Goal: Check status: Check status

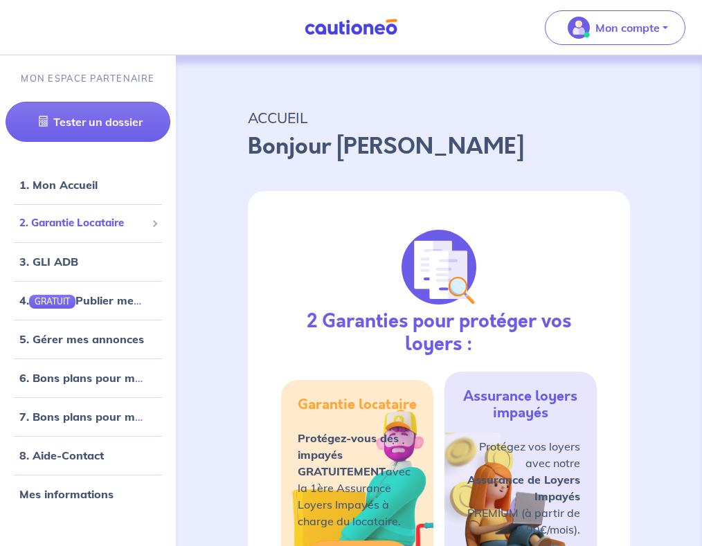
click at [100, 223] on span "2. Garantie Locataire" at bounding box center [82, 223] width 127 height 16
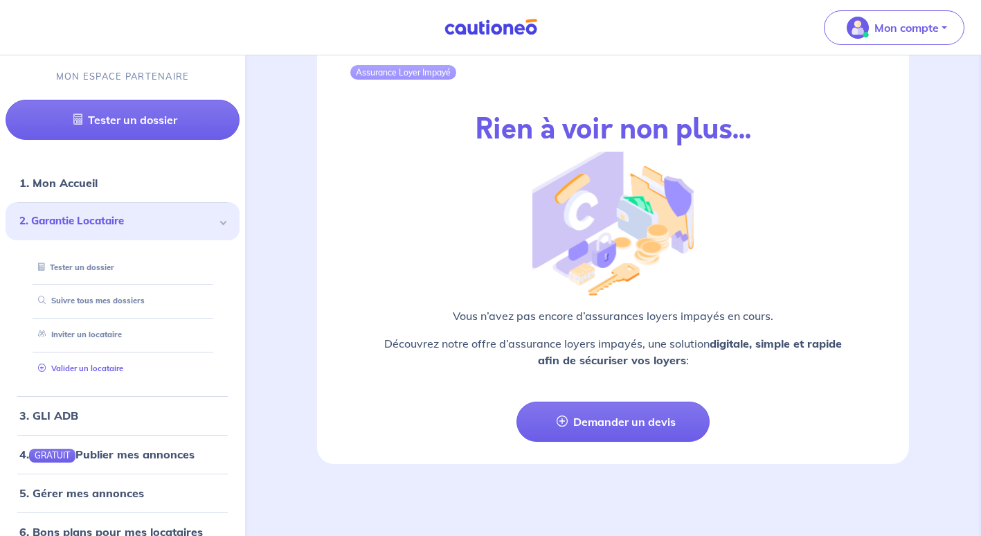
scroll to position [138, 0]
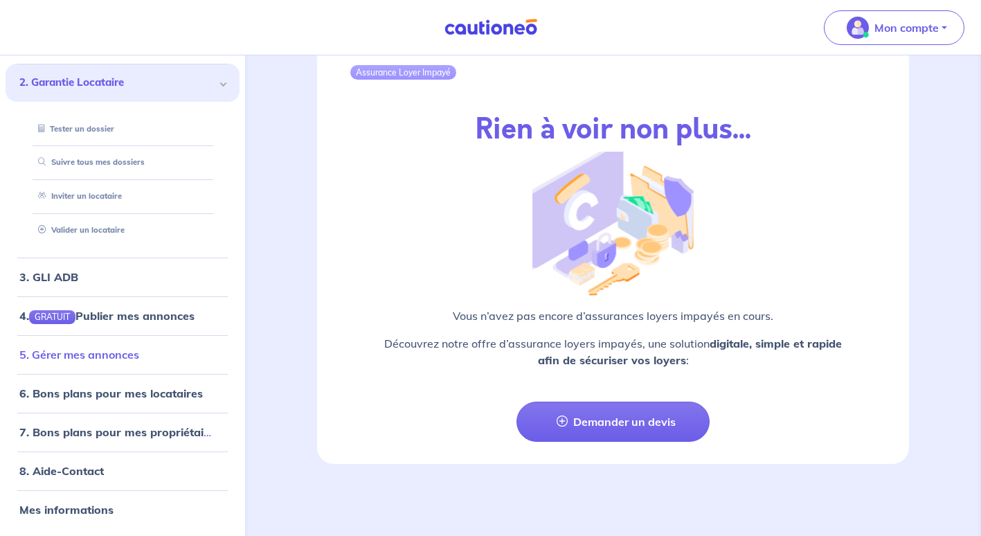
click at [105, 347] on link "5. Gérer mes annonces" at bounding box center [79, 354] width 120 height 14
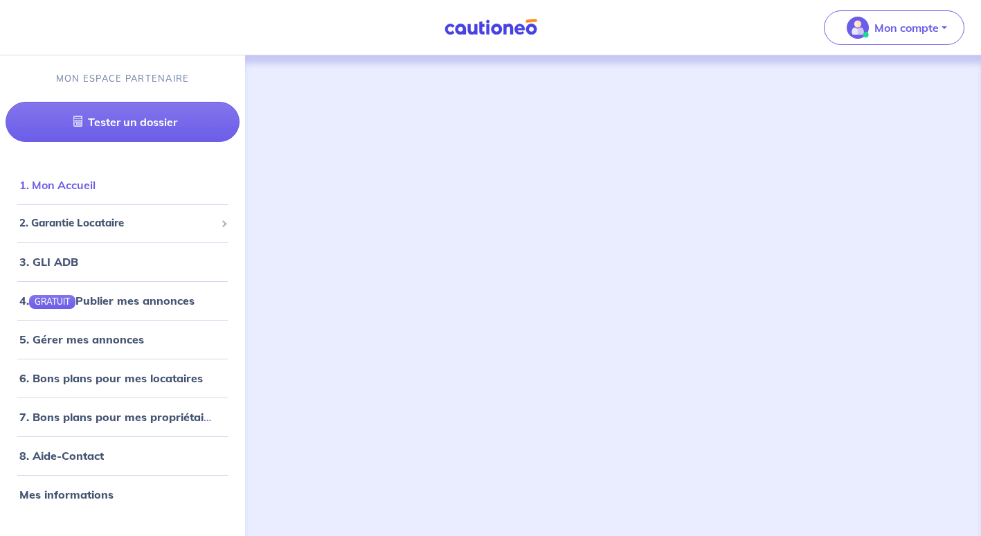
click at [77, 189] on link "1. Mon Accueil" at bounding box center [57, 185] width 76 height 14
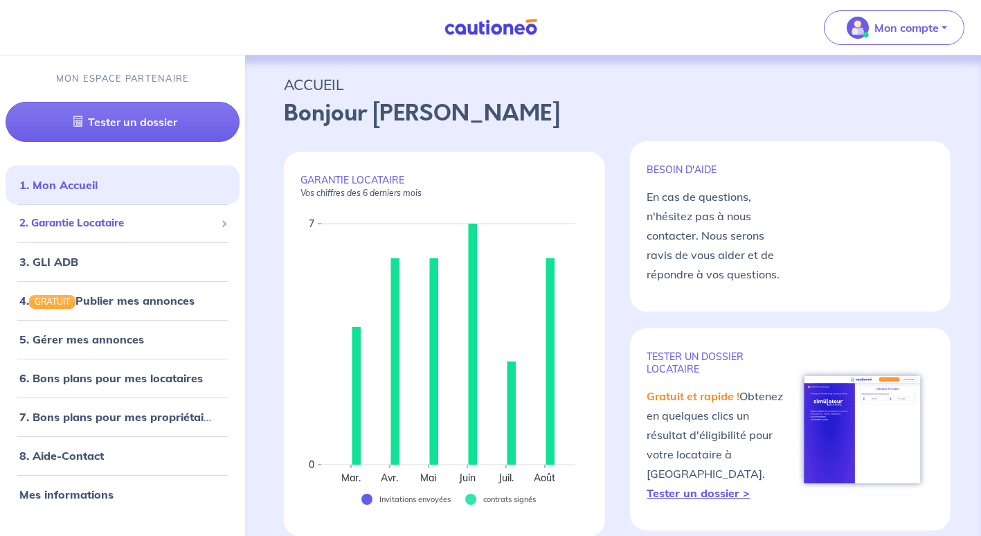
click at [84, 219] on span "2. Garantie Locataire" at bounding box center [117, 223] width 196 height 16
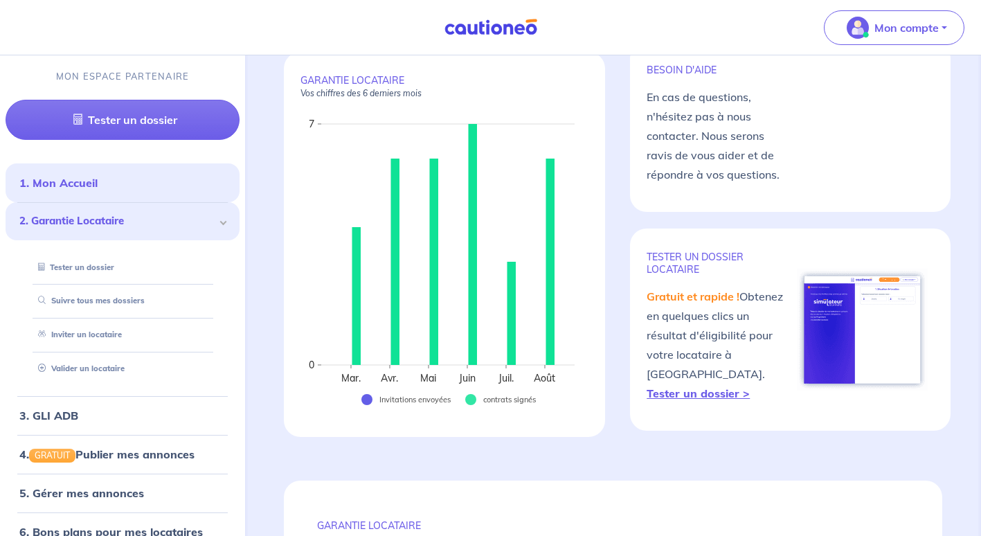
scroll to position [74, 0]
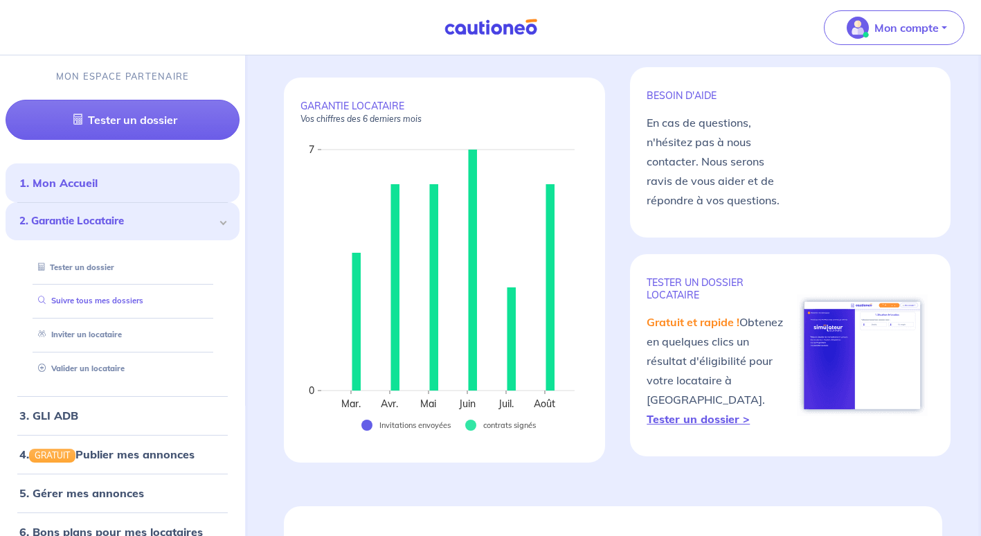
click at [111, 298] on link "Suivre tous mes dossiers" at bounding box center [88, 301] width 111 height 10
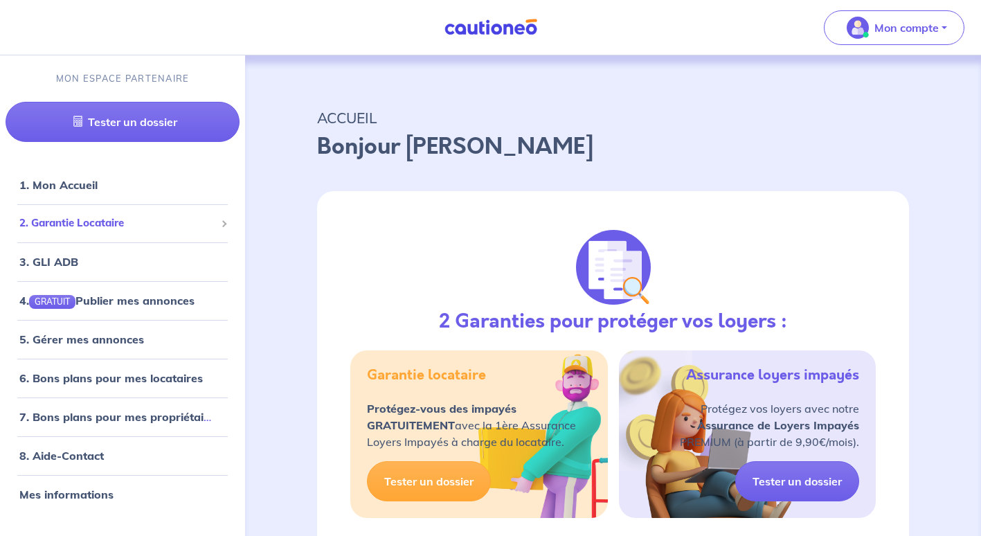
click at [80, 225] on span "2. Garantie Locataire" at bounding box center [117, 223] width 196 height 16
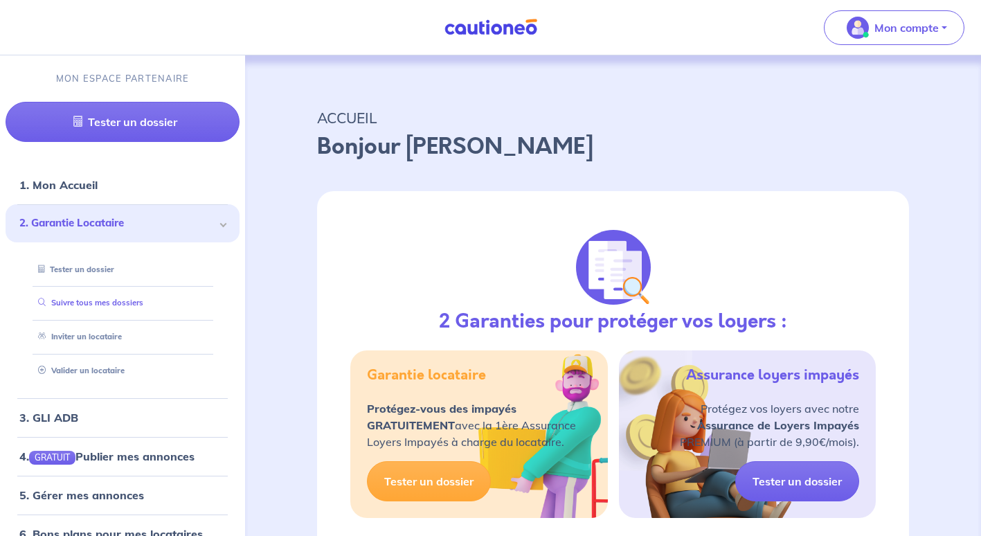
click at [97, 300] on link "Suivre tous mes dossiers" at bounding box center [88, 303] width 111 height 10
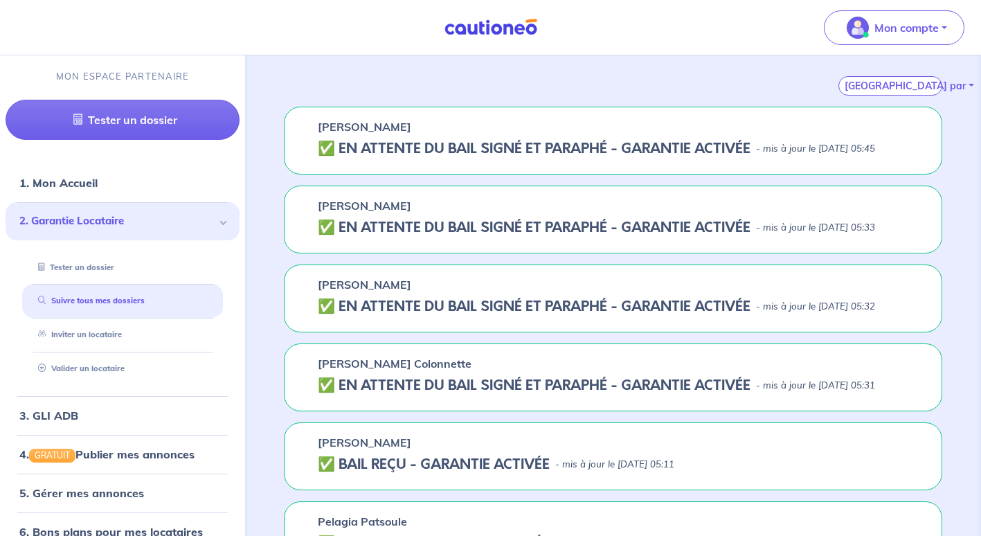
scroll to position [251, 0]
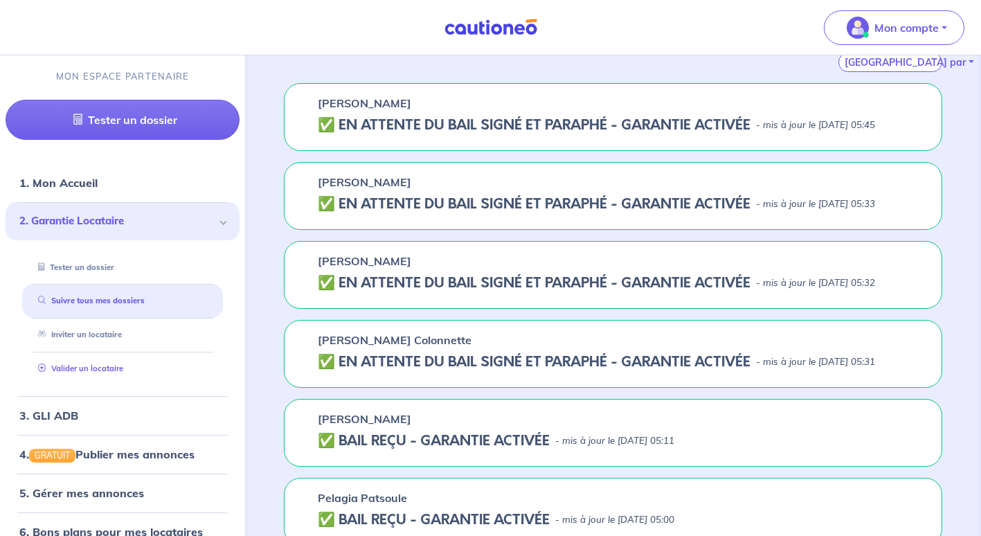
click at [107, 365] on link "Valider un locataire" at bounding box center [78, 368] width 91 height 10
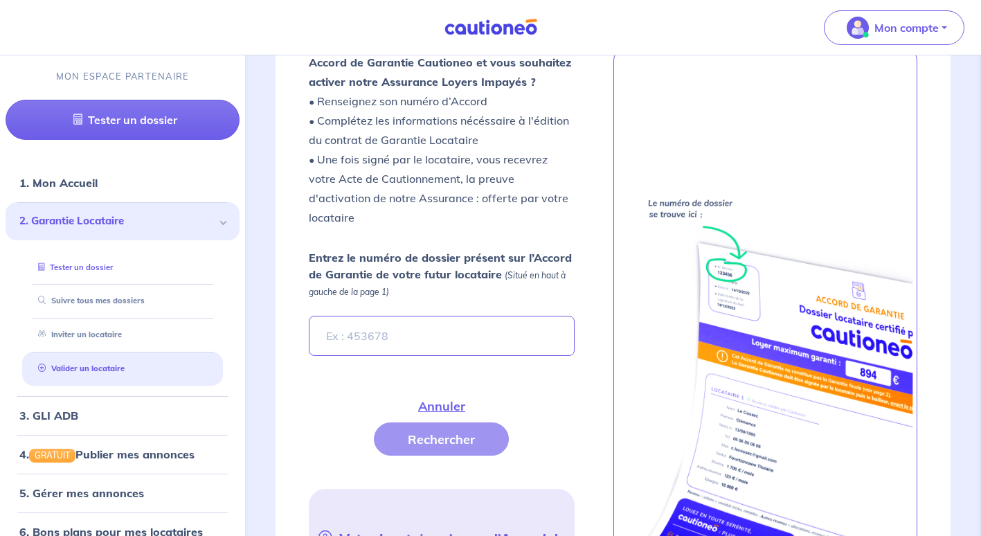
click at [110, 272] on link "Tester un dossier" at bounding box center [73, 267] width 80 height 10
click at [123, 306] on link "Suivre tous mes dossiers" at bounding box center [88, 301] width 111 height 10
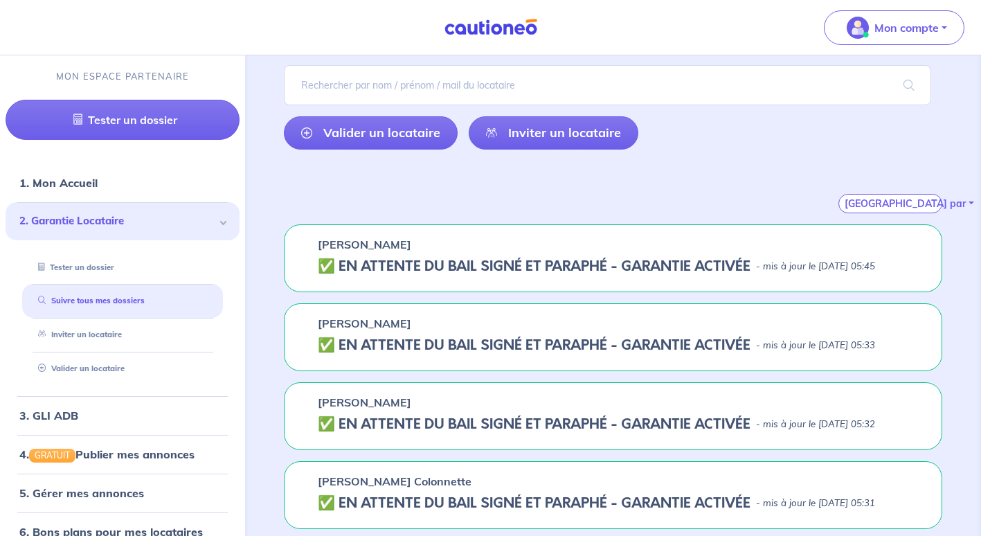
scroll to position [111, 0]
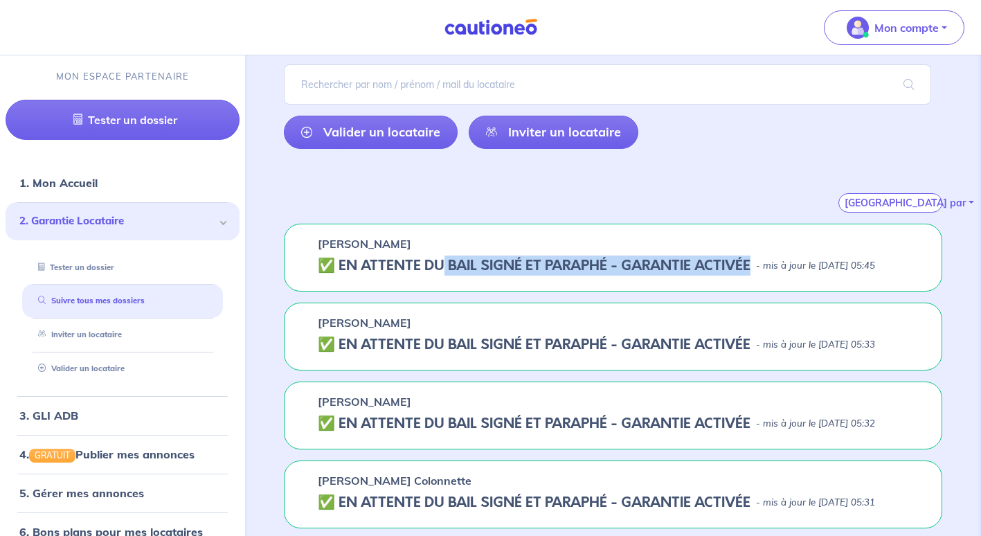
drag, startPoint x: 442, startPoint y: 260, endPoint x: 532, endPoint y: 296, distance: 96.5
click at [532, 291] on div "Mickael Ouin ✅️️️ EN ATTENTE DU BAIL SIGNÉ ET PARAPHÉ - GARANTIE ACTIVÉE - mis …" at bounding box center [613, 258] width 658 height 68
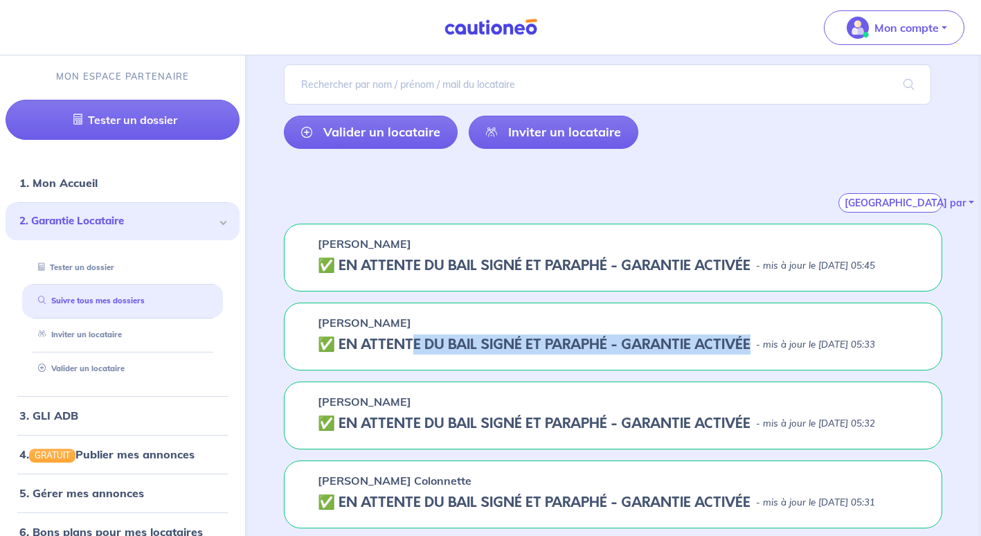
drag, startPoint x: 412, startPoint y: 359, endPoint x: 536, endPoint y: 385, distance: 126.6
click at [536, 353] on h5 "✅️️️ EN ATTENTE DU BAIL SIGNÉ ET PARAPHÉ - GARANTIE ACTIVÉE" at bounding box center [534, 344] width 433 height 17
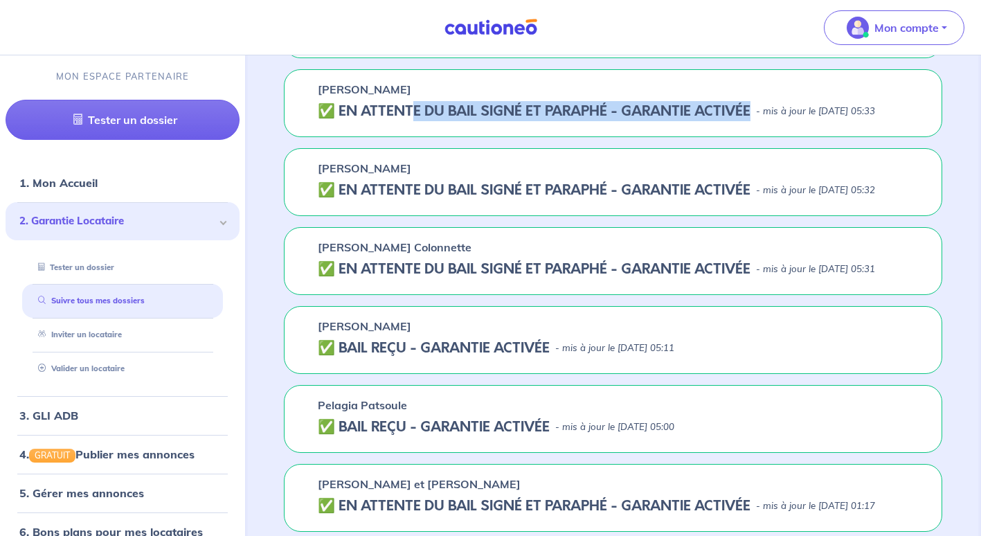
scroll to position [363, 0]
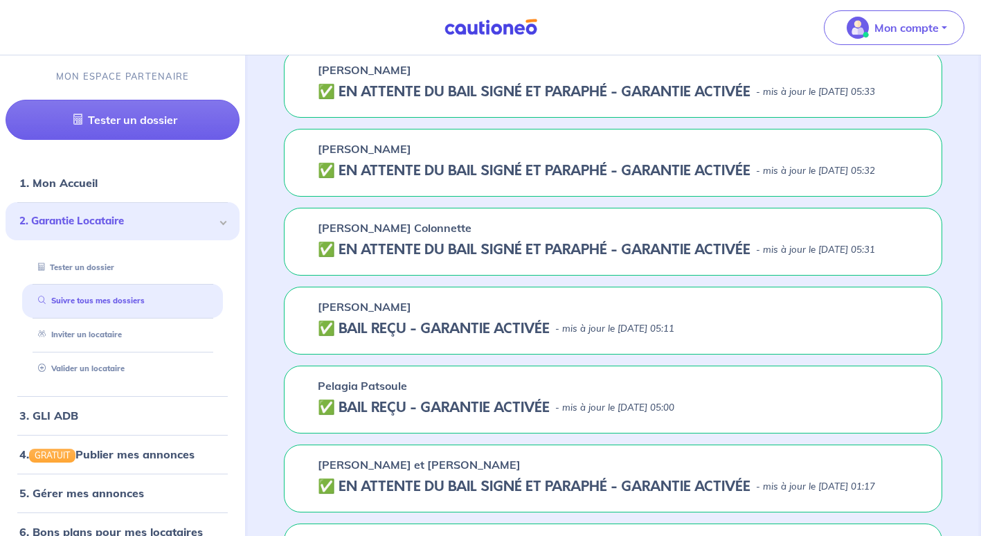
drag, startPoint x: 415, startPoint y: 319, endPoint x: 338, endPoint y: 296, distance: 80.1
drag, startPoint x: 338, startPoint y: 296, endPoint x: 949, endPoint y: 359, distance: 614.4
click at [949, 354] on div "Efim Rodin ✅ BAIL REÇU - GARANTIE ACTIVÉE - mis à jour le 21 août 2025 à 05:11" at bounding box center [613, 321] width 725 height 68
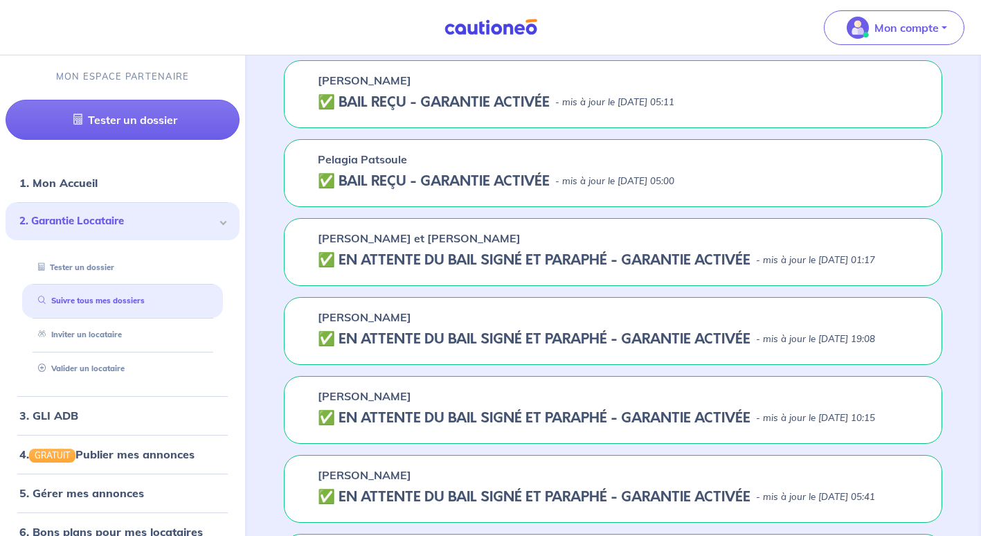
scroll to position [597, 0]
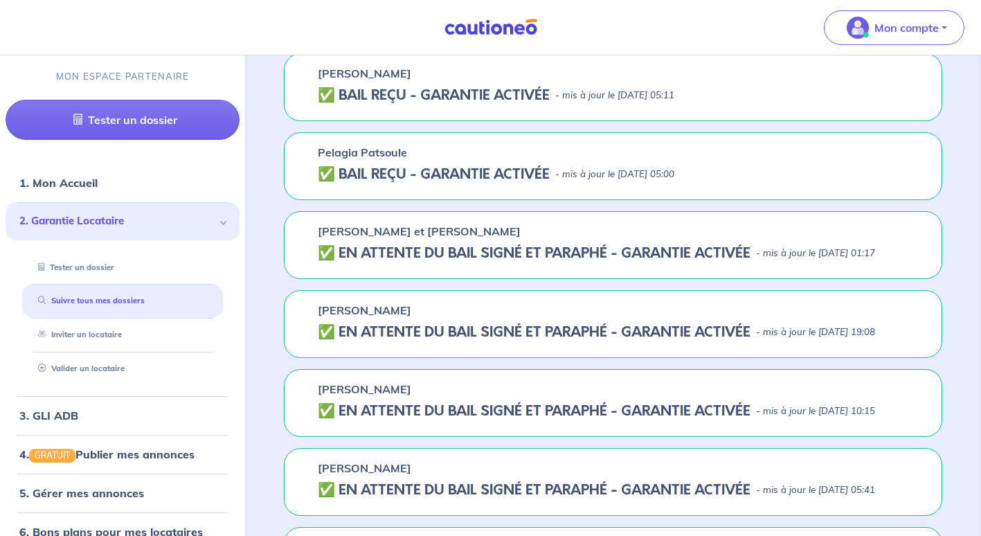
click at [541, 262] on h5 "✅️️️ EN ATTENTE DU BAIL SIGNÉ ET PARAPHÉ - GARANTIE ACTIVÉE" at bounding box center [534, 253] width 433 height 17
click at [457, 239] on p "[PERSON_NAME] et [PERSON_NAME]" at bounding box center [419, 231] width 203 height 17
click at [328, 262] on h5 "✅️️️ EN ATTENTE DU BAIL SIGNÉ ET PARAPHÉ - GARANTIE ACTIVÉE" at bounding box center [534, 253] width 433 height 17
click at [384, 262] on h5 "✅️️️ EN ATTENTE DU BAIL SIGNÉ ET PARAPHÉ - GARANTIE ACTIVÉE" at bounding box center [534, 253] width 433 height 17
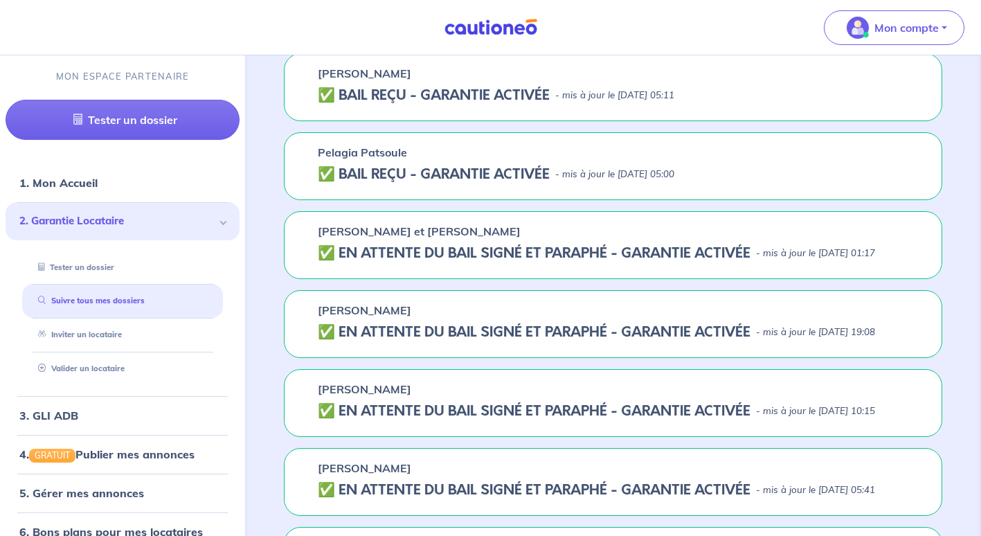
drag, startPoint x: 384, startPoint y: 314, endPoint x: 460, endPoint y: 329, distance: 77.1
click at [460, 262] on h5 "✅️️️ EN ATTENTE DU BAIL SIGNÉ ET PARAPHÉ - GARANTIE ACTIVÉE" at bounding box center [534, 253] width 433 height 17
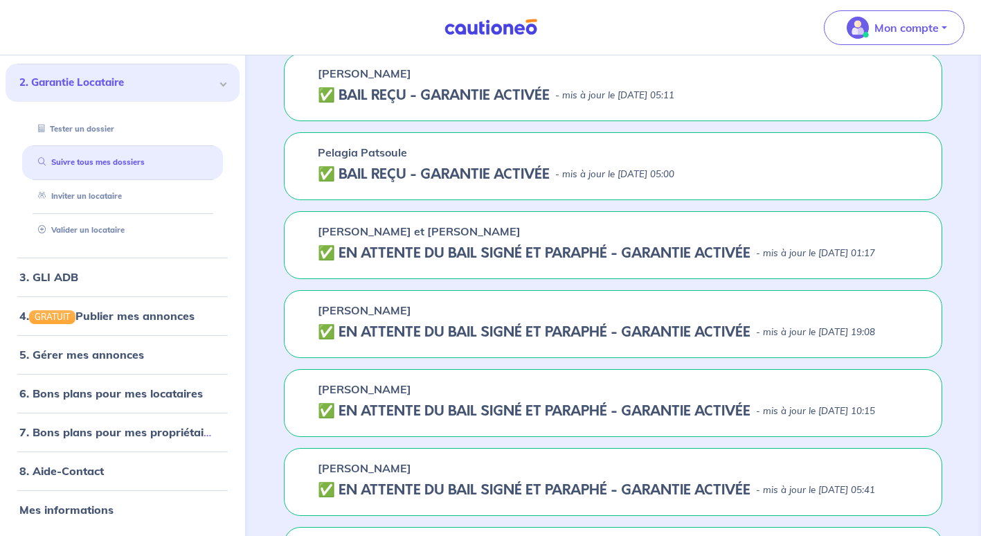
click at [399, 262] on h5 "✅️️️ EN ATTENTE DU BAIL SIGNÉ ET PARAPHÉ - GARANTIE ACTIVÉE" at bounding box center [534, 253] width 433 height 17
click at [773, 260] on p "- mis à jour le [DATE] 01:17" at bounding box center [815, 253] width 119 height 14
click at [333, 262] on h5 "✅️️️ EN ATTENTE DU BAIL SIGNÉ ET PARAPHÉ - GARANTIE ACTIVÉE" at bounding box center [534, 253] width 433 height 17
click at [349, 239] on p "[PERSON_NAME] et [PERSON_NAME]" at bounding box center [419, 231] width 203 height 17
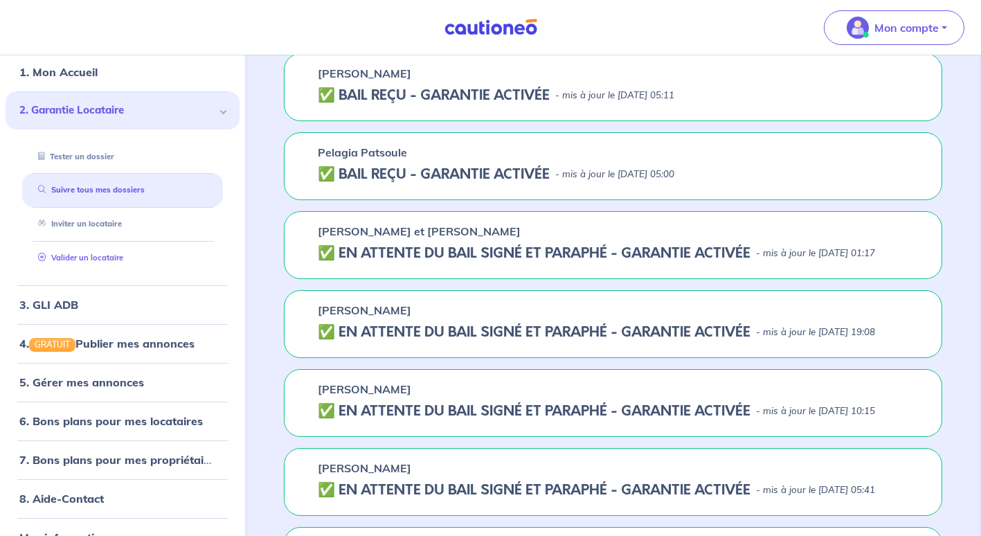
scroll to position [0, 0]
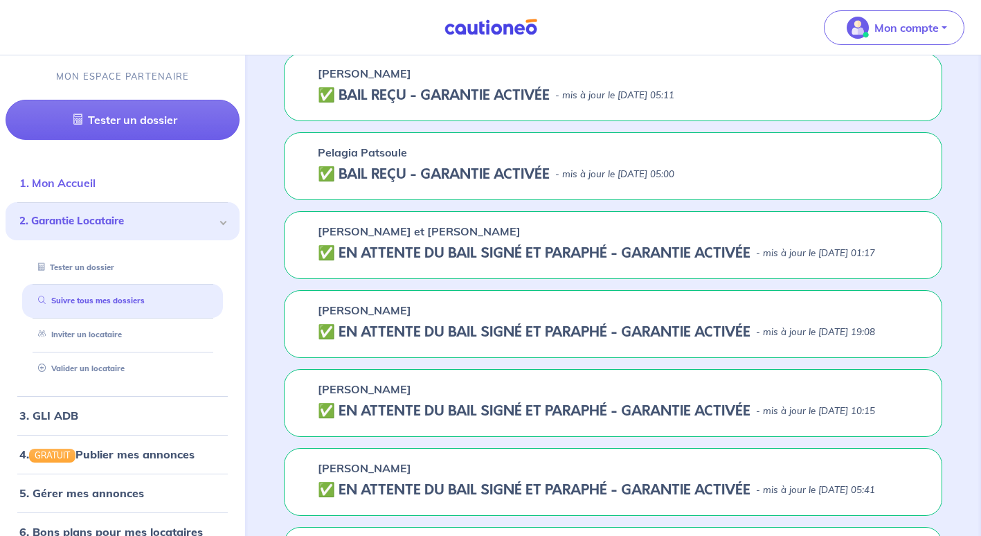
click at [84, 181] on link "1. Mon Accueil" at bounding box center [57, 183] width 76 height 14
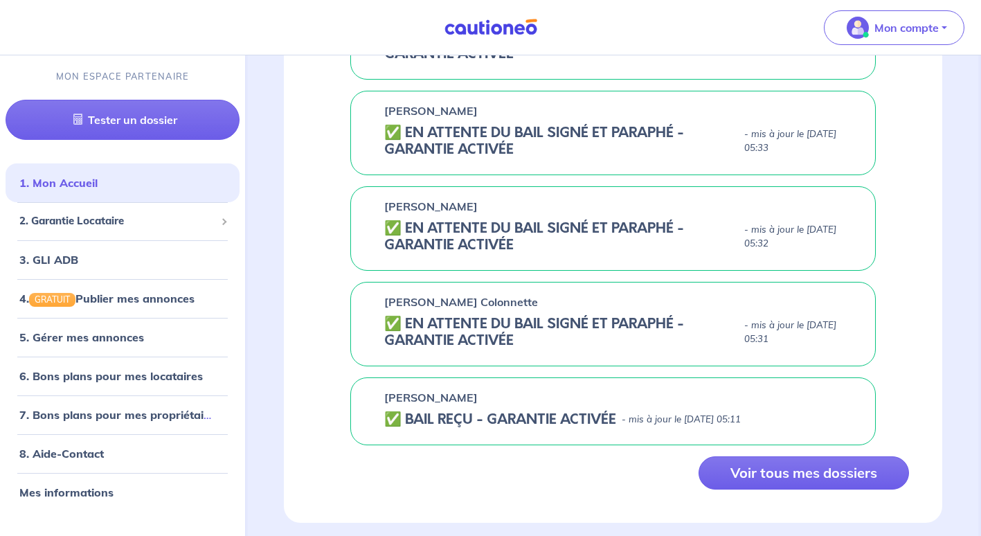
scroll to position [675, 0]
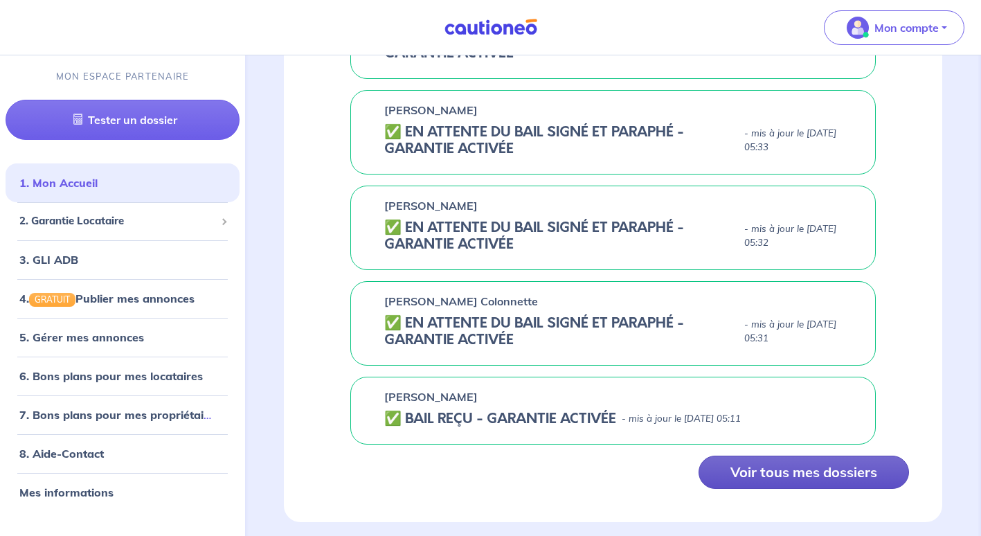
click at [729, 462] on button "Voir tous mes dossiers" at bounding box center [803, 471] width 210 height 33
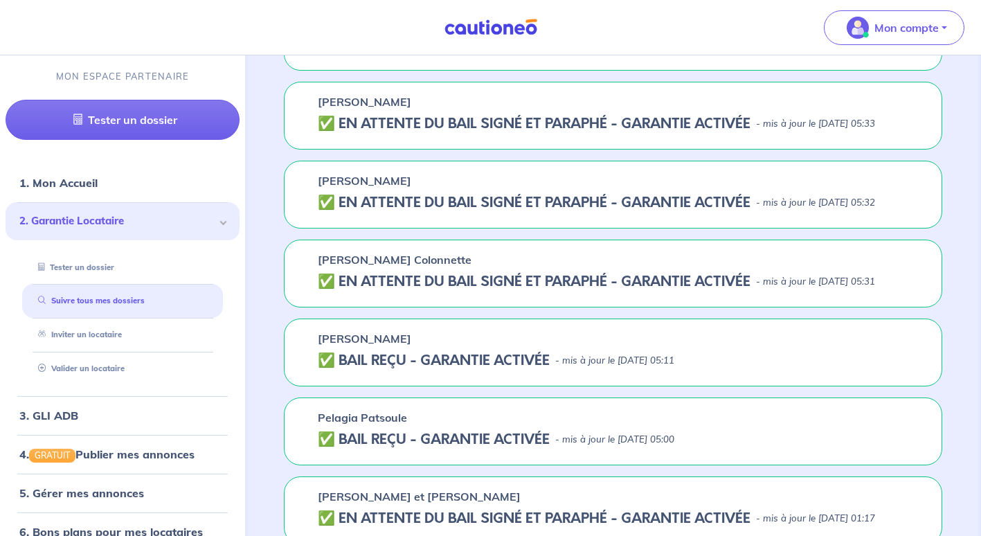
scroll to position [335, 0]
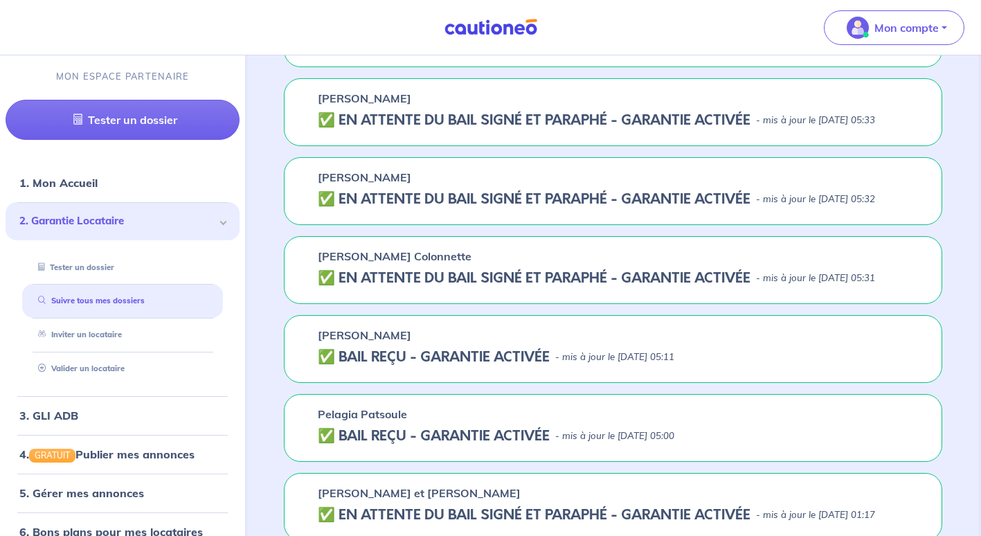
click at [90, 24] on nav "Mon compte MON ESPACE PARTENAIRE Tester un dossier 1. Mon Accueil 2. Garantie L…" at bounding box center [490, 27] width 981 height 55
